Goal: Transaction & Acquisition: Purchase product/service

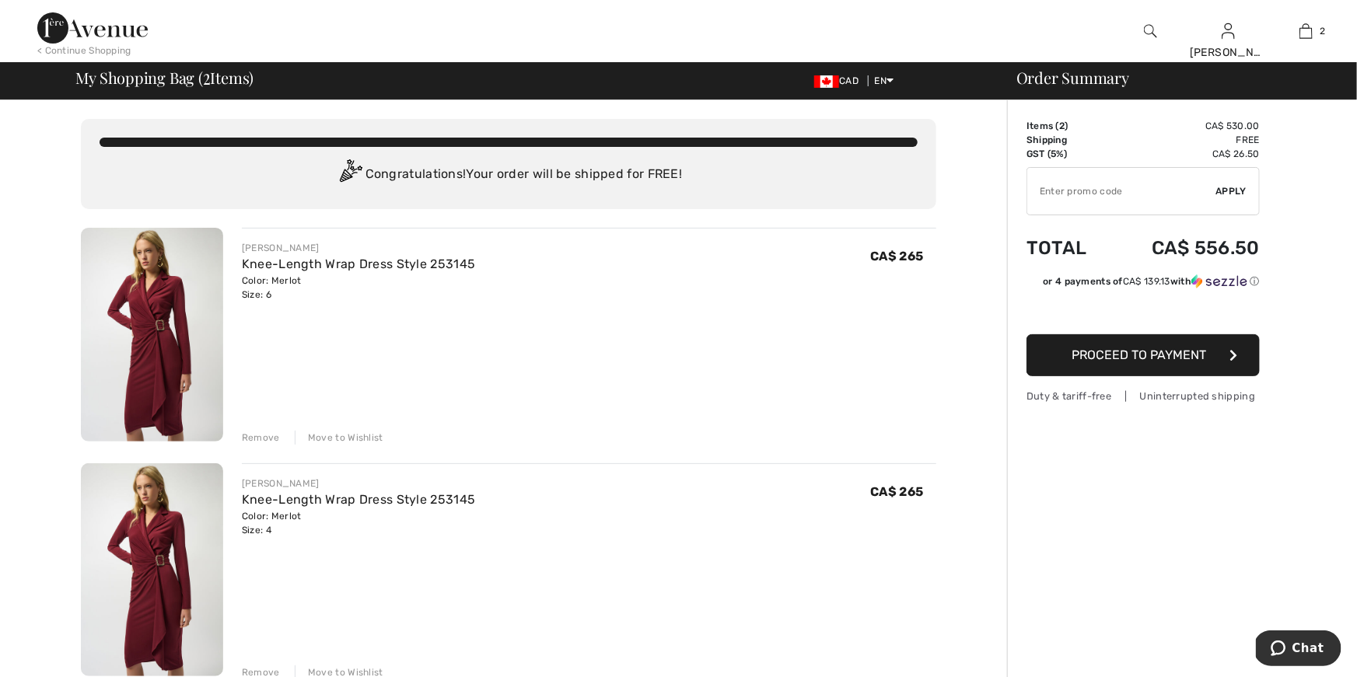
click at [1153, 357] on span "Proceed to Payment" at bounding box center [1140, 355] width 135 height 15
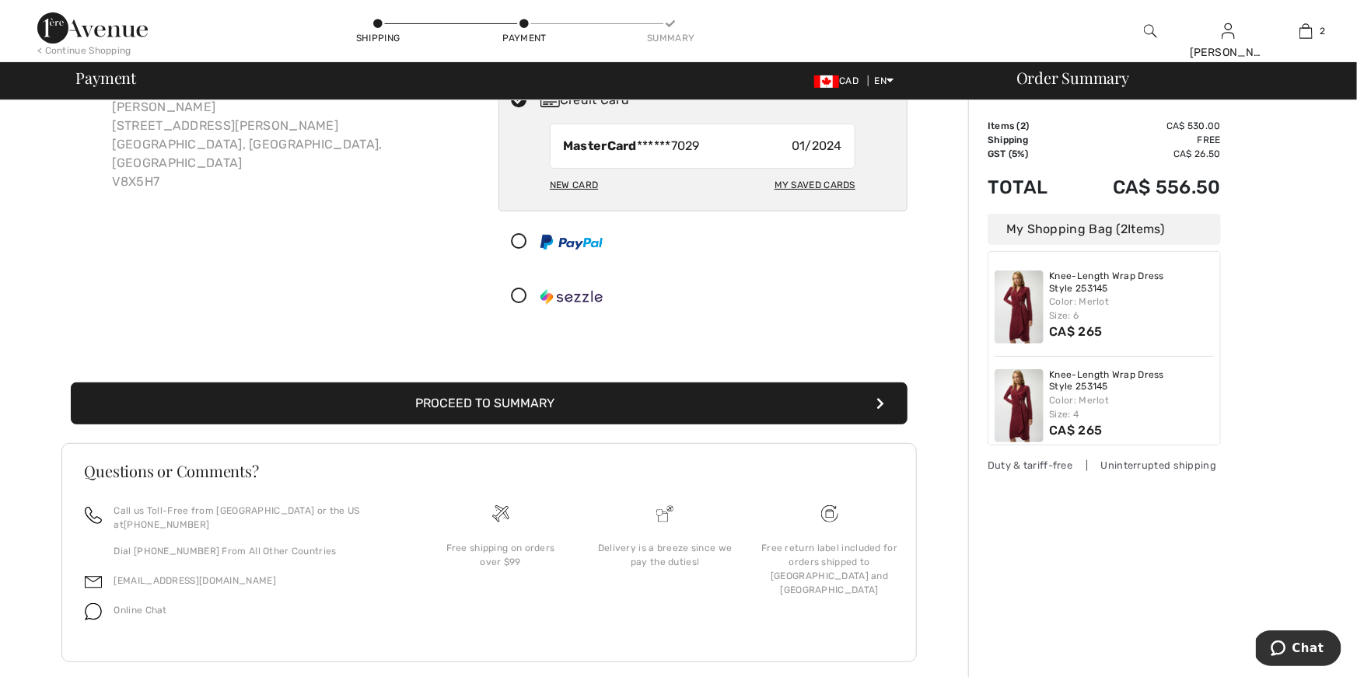
scroll to position [119, 0]
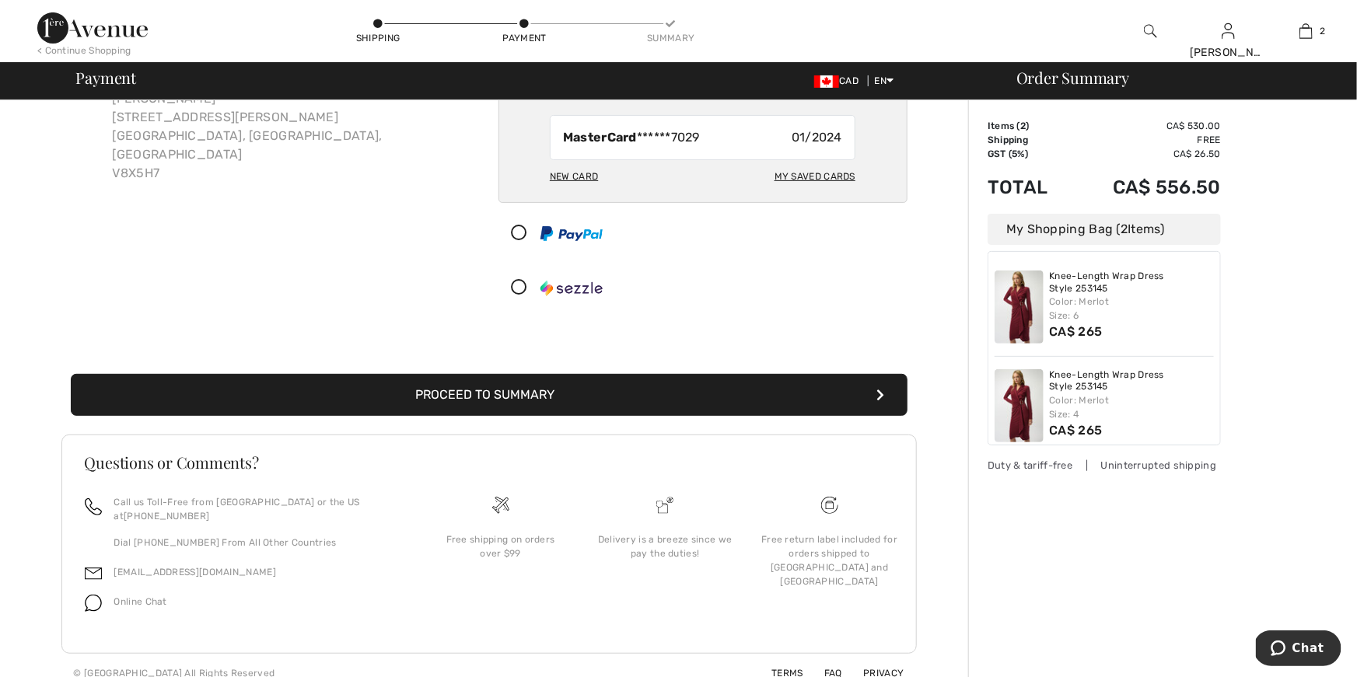
click at [751, 140] on div "MasterCard ******7029 01/2024" at bounding box center [703, 137] width 306 height 45
click at [665, 135] on span "MasterCard ******7029" at bounding box center [631, 137] width 137 height 19
click at [813, 133] on span "01/2024" at bounding box center [817, 137] width 51 height 19
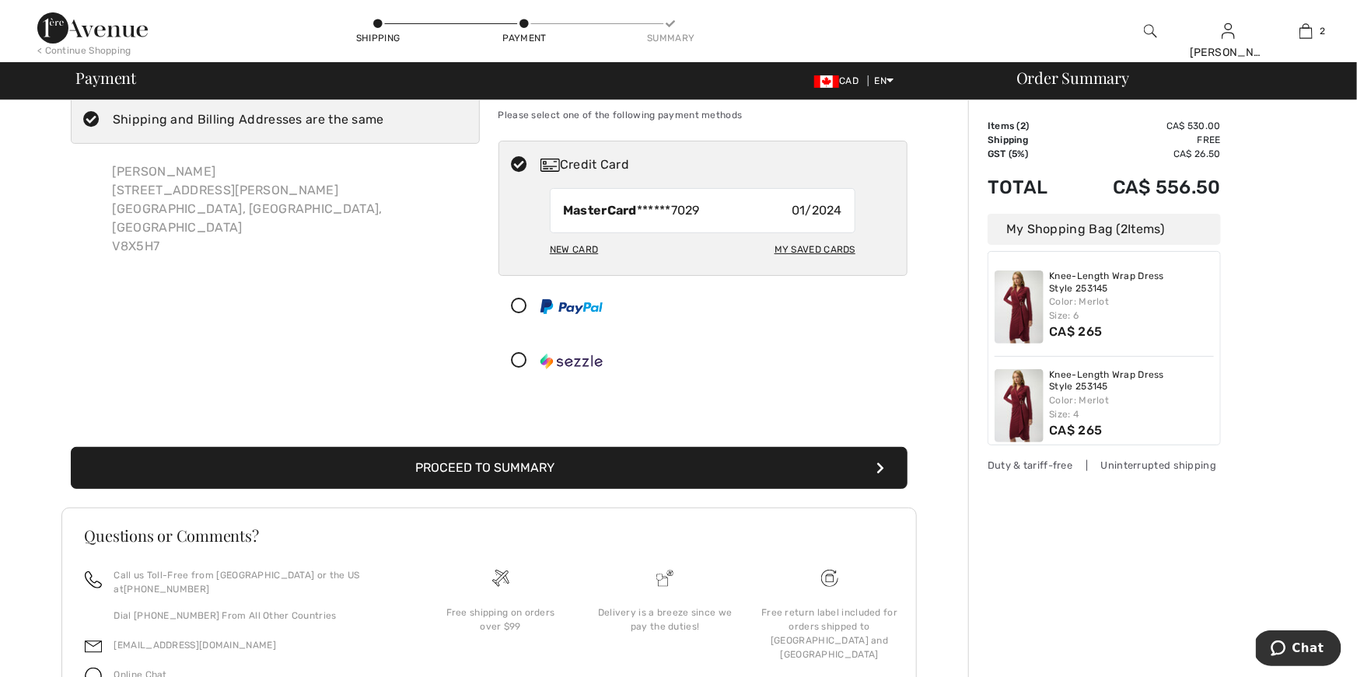
scroll to position [26, 0]
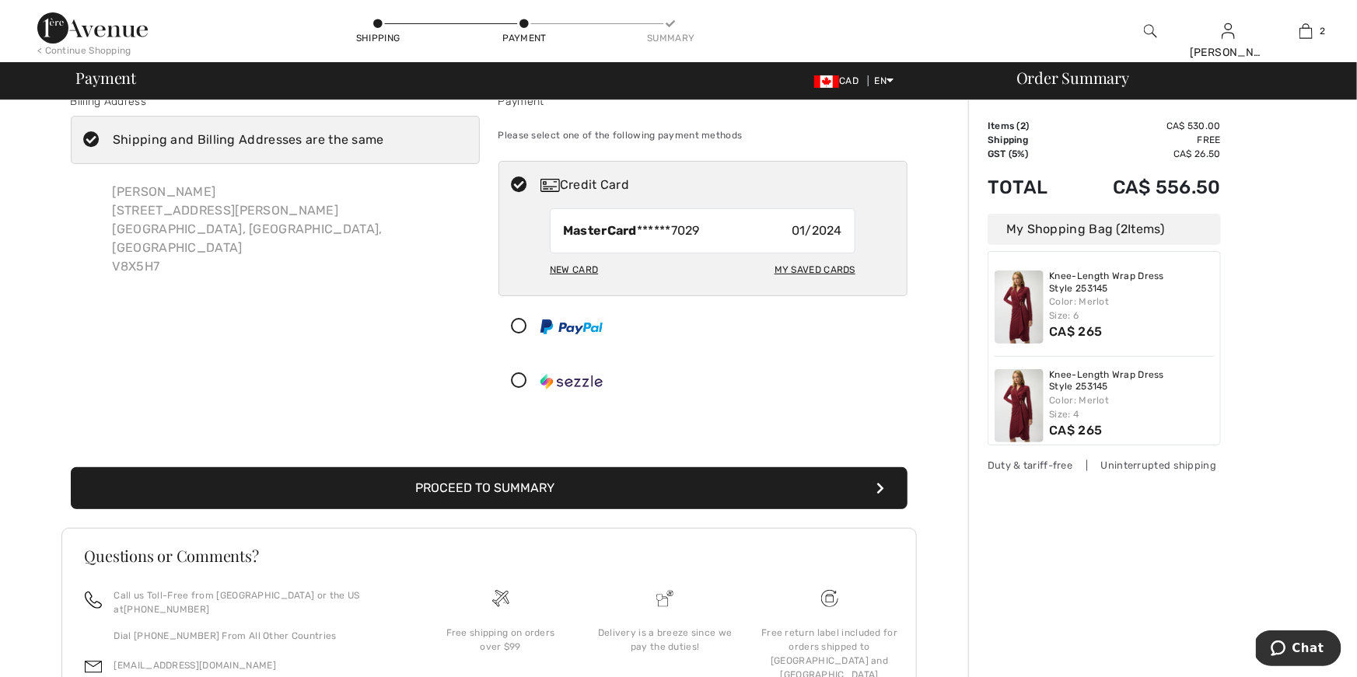
click at [807, 266] on div "My Saved Cards" at bounding box center [815, 270] width 81 height 26
radio input "true"
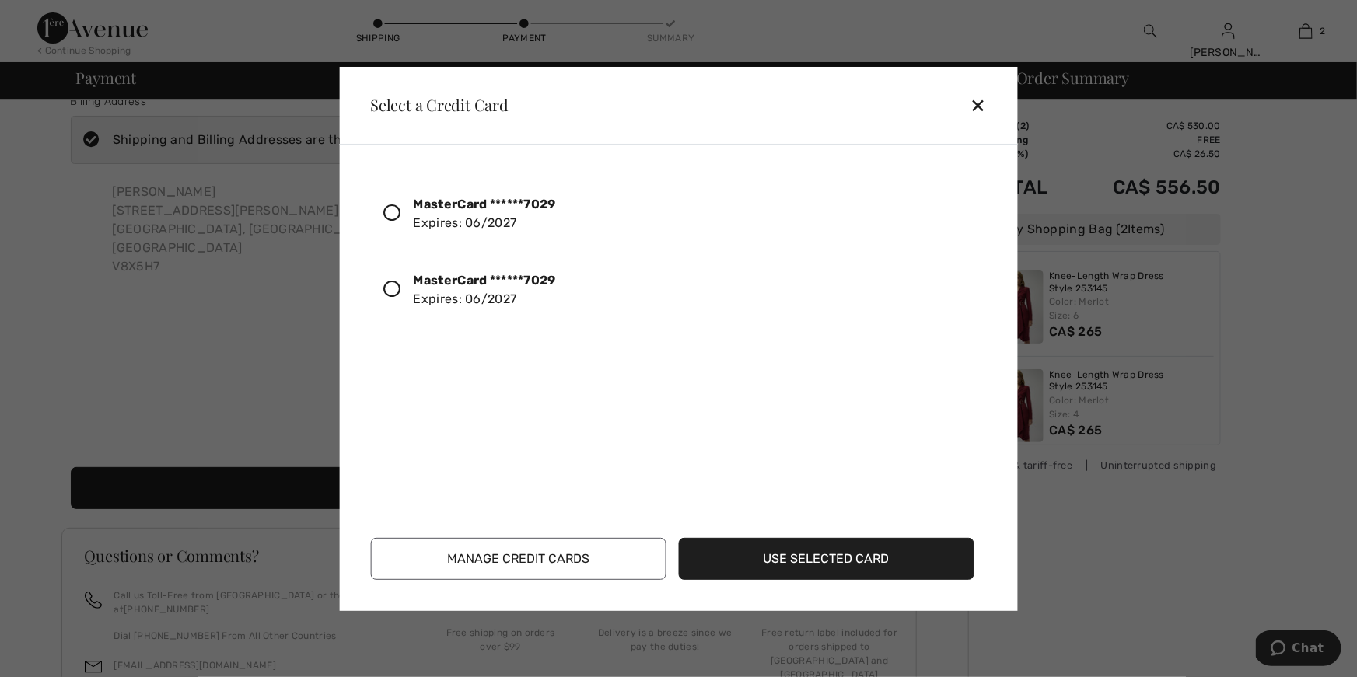
click at [392, 212] on icon at bounding box center [391, 213] width 17 height 17
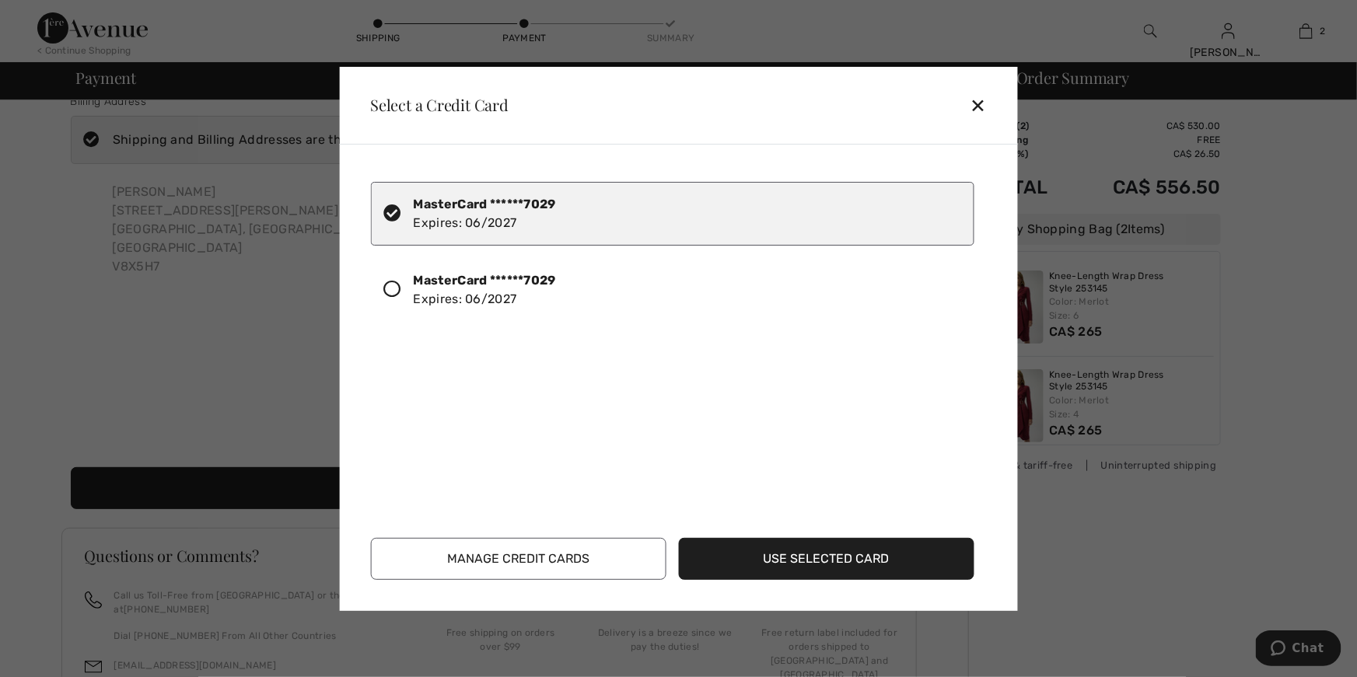
click at [832, 559] on button "Use Selected Card" at bounding box center [827, 559] width 296 height 42
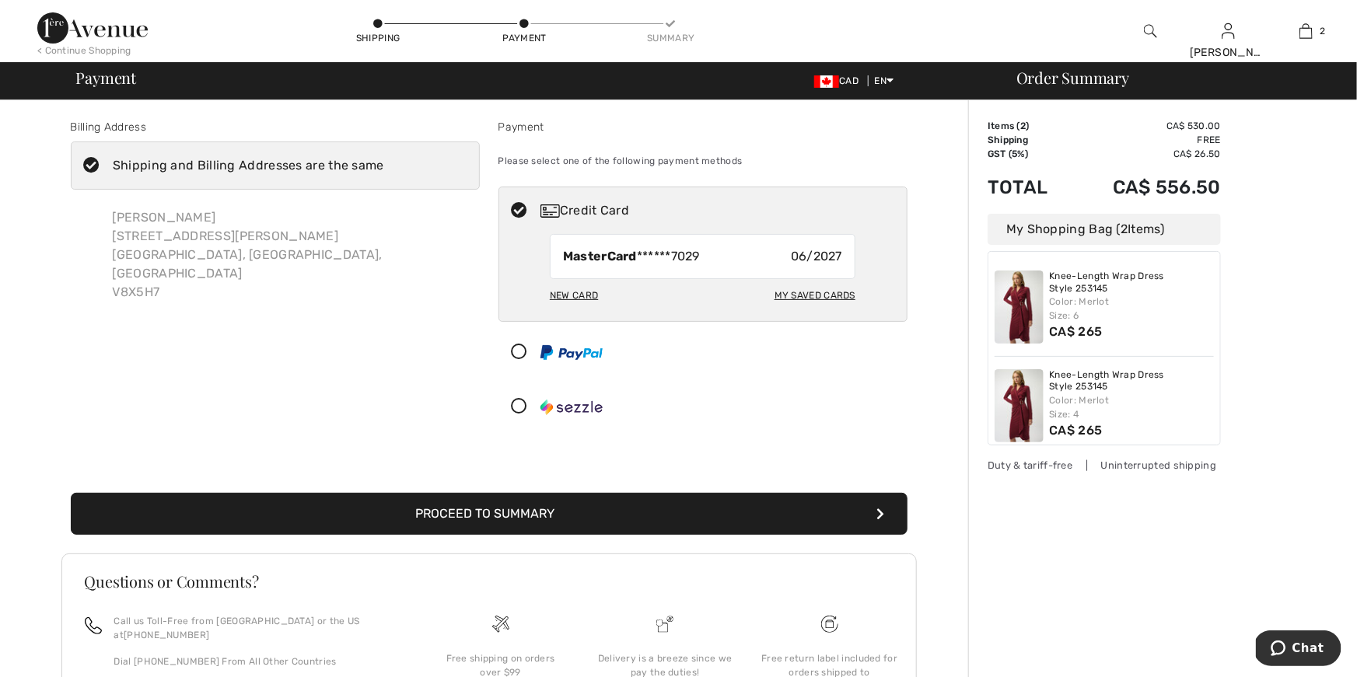
click at [626, 516] on button "Proceed to Summary" at bounding box center [489, 514] width 837 height 42
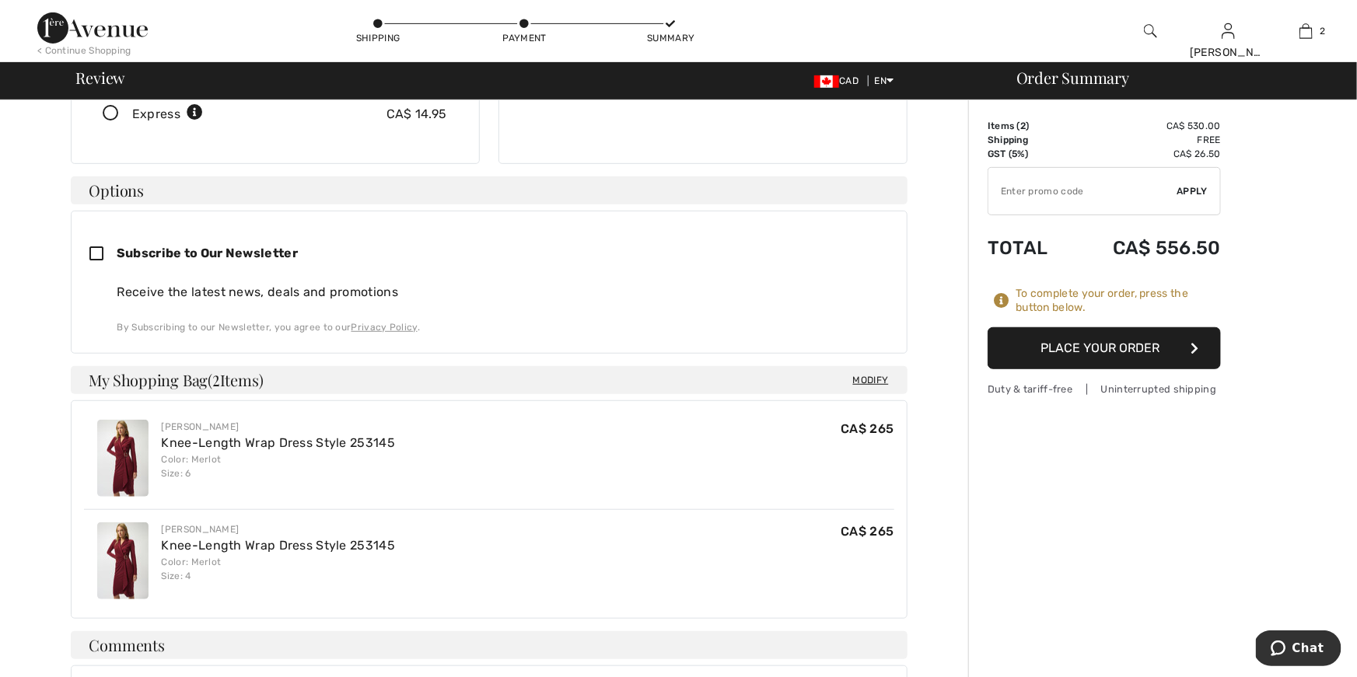
scroll to position [331, 0]
click at [1106, 345] on button "Place Your Order" at bounding box center [1104, 348] width 233 height 42
